Goal: Navigation & Orientation: Find specific page/section

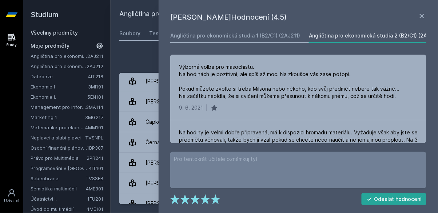
scroll to position [1, 0]
click at [149, 161] on div "[PERSON_NAME]" at bounding box center [165, 163] width 40 height 15
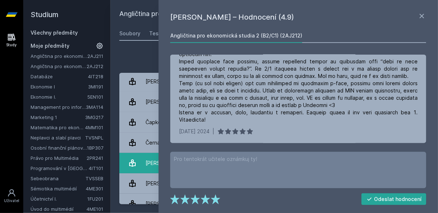
scroll to position [59, 0]
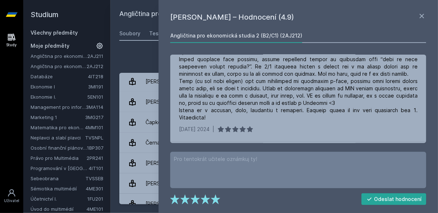
click at [49, 12] on h2 "Studium" at bounding box center [67, 14] width 73 height 29
click at [14, 14] on icon at bounding box center [12, 14] width 12 height 4
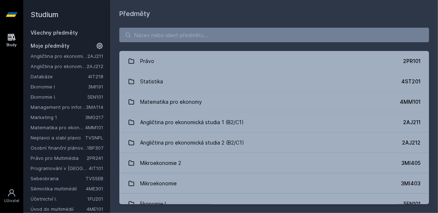
click at [52, 118] on link "Marketing 1" at bounding box center [58, 116] width 55 height 7
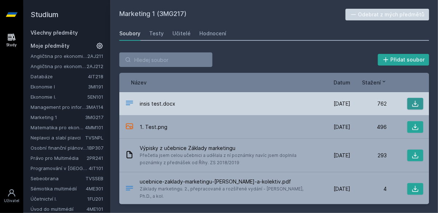
click at [417, 100] on icon at bounding box center [414, 103] width 7 height 7
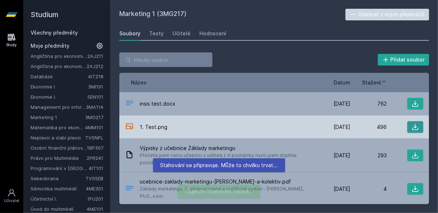
click at [418, 128] on icon at bounding box center [414, 126] width 7 height 7
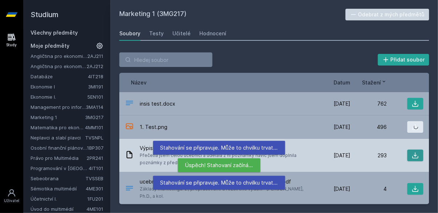
click at [417, 156] on icon at bounding box center [414, 155] width 7 height 7
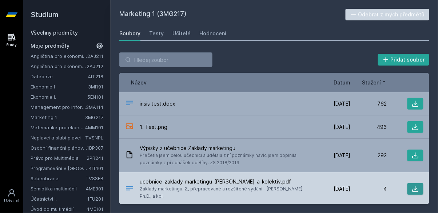
click at [418, 186] on icon at bounding box center [414, 188] width 7 height 7
